Goal: Information Seeking & Learning: Understand process/instructions

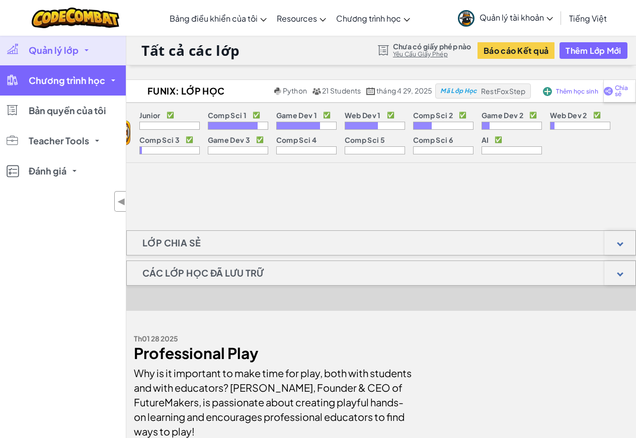
click at [77, 78] on span "Chương trình học" at bounding box center [67, 80] width 76 height 9
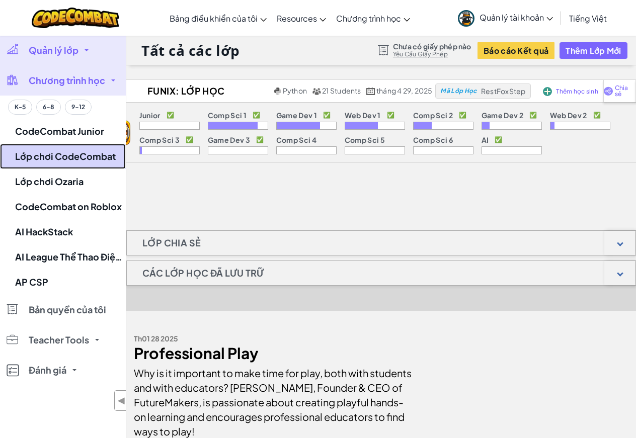
click at [53, 151] on link "Lớp chơi CodeCombat" at bounding box center [63, 156] width 126 height 25
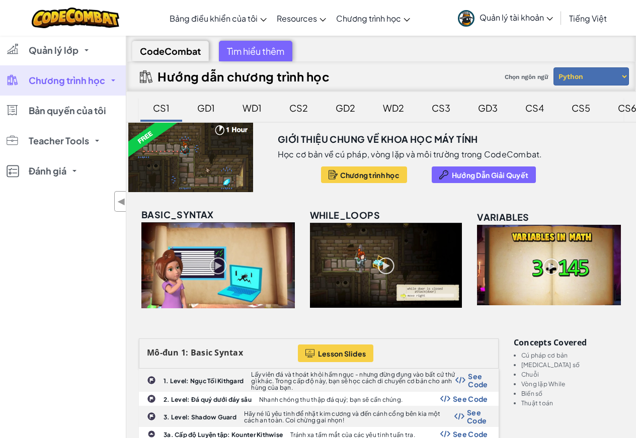
click at [440, 113] on div "CS3" at bounding box center [441, 108] width 39 height 24
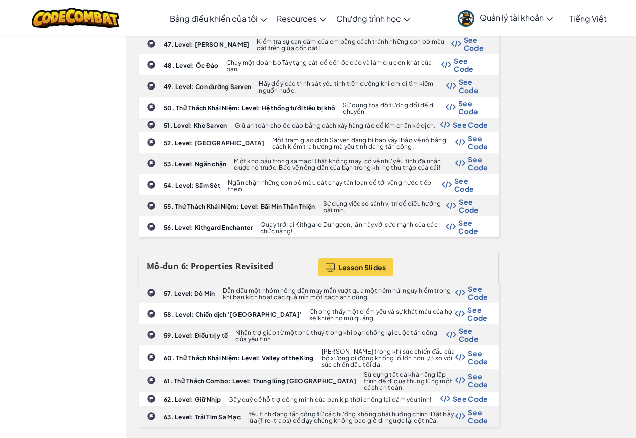
scroll to position [1560, 0]
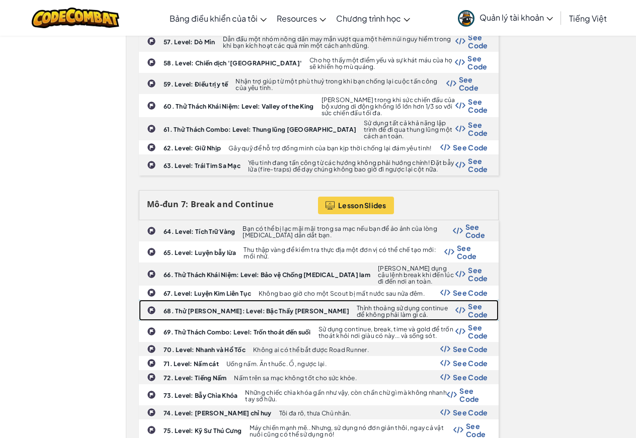
click at [481, 302] on span "See Code" at bounding box center [478, 310] width 20 height 16
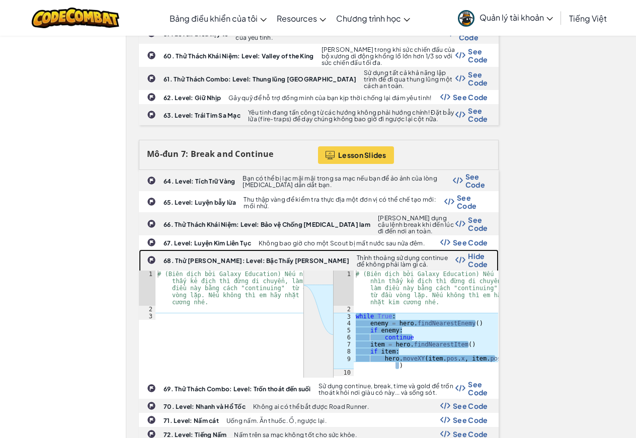
scroll to position [1661, 0]
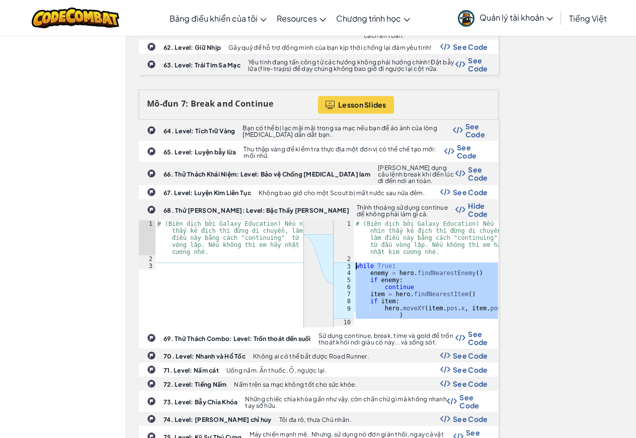
drag, startPoint x: 405, startPoint y: 285, endPoint x: 350, endPoint y: 231, distance: 76.9
click at [350, 231] on div "1 2 3 4 5 6 7 8 9 10 # (Biên dịch bởi Galaxy Education) Nếu nhìn thấy kẻ địch t…" at bounding box center [416, 273] width 165 height 106
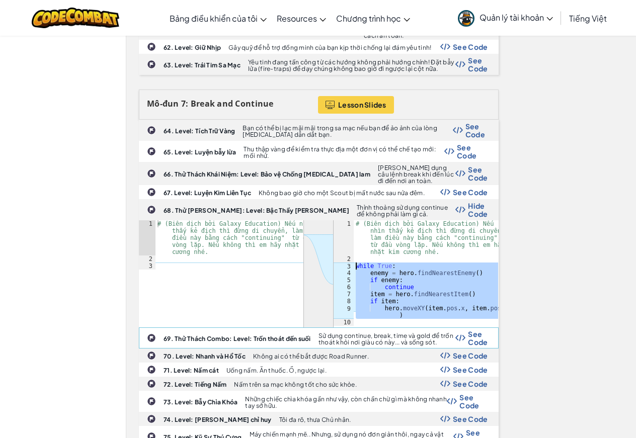
type textarea "while True: enemy = hero.findNearestEnemy()"
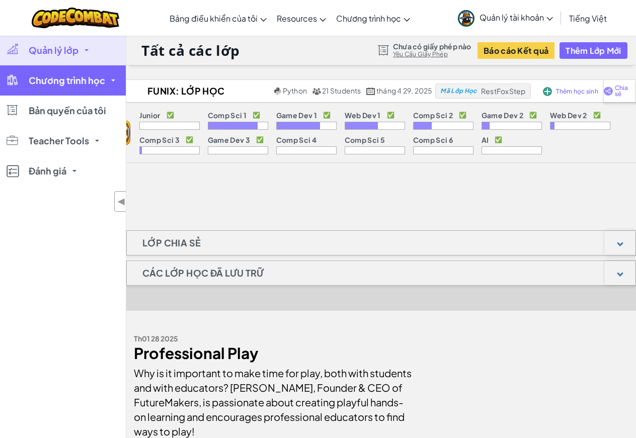
click at [21, 80] on link "Chương trình học" at bounding box center [63, 80] width 126 height 30
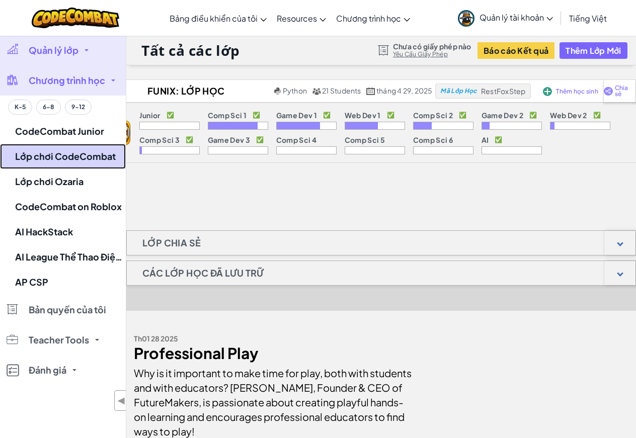
click at [46, 155] on link "Lớp chơi CodeCombat" at bounding box center [63, 156] width 126 height 25
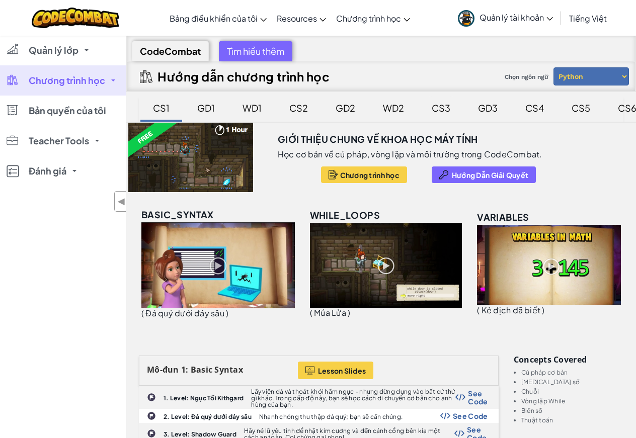
click at [437, 106] on div "CS3" at bounding box center [441, 108] width 39 height 24
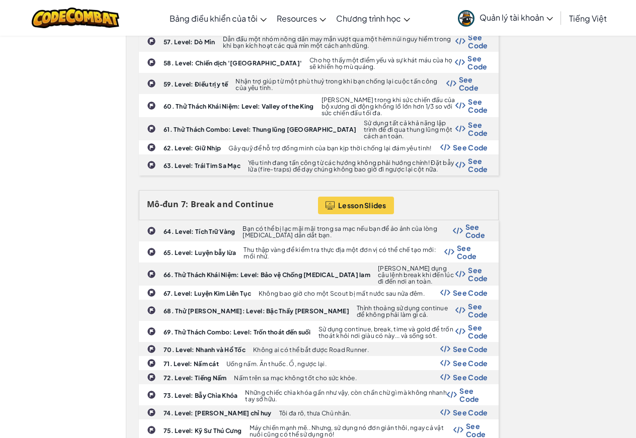
scroll to position [1711, 0]
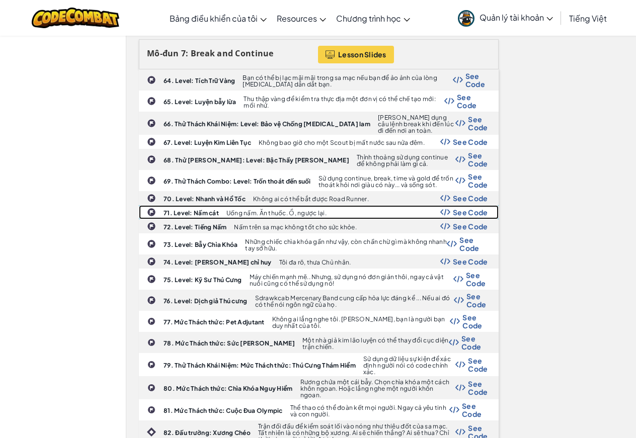
click at [271, 210] on p "Uống nấm. Ăn thuốc. Ồ, ngược lại." at bounding box center [276, 213] width 100 height 7
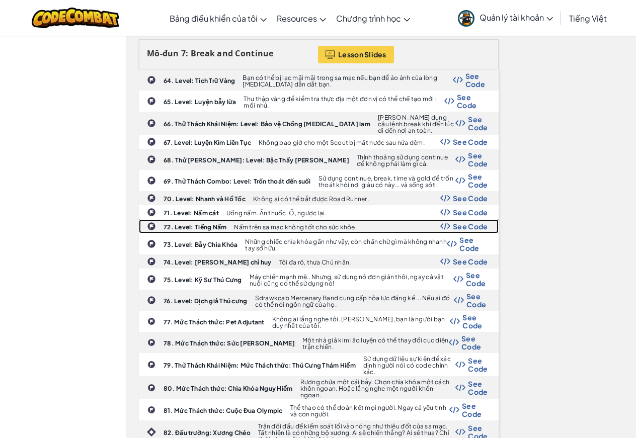
click at [481, 222] on span "See Code" at bounding box center [470, 226] width 35 height 8
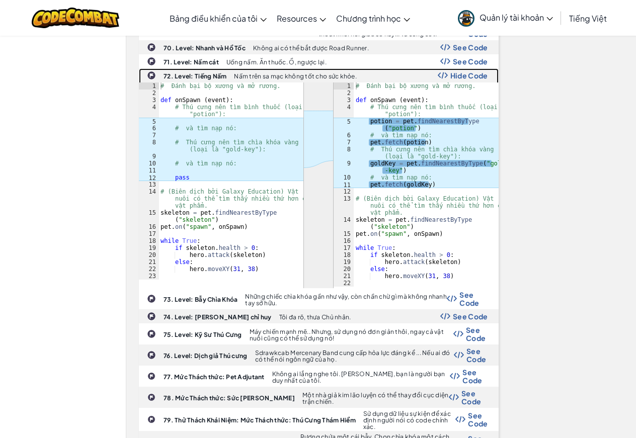
scroll to position [1811, 0]
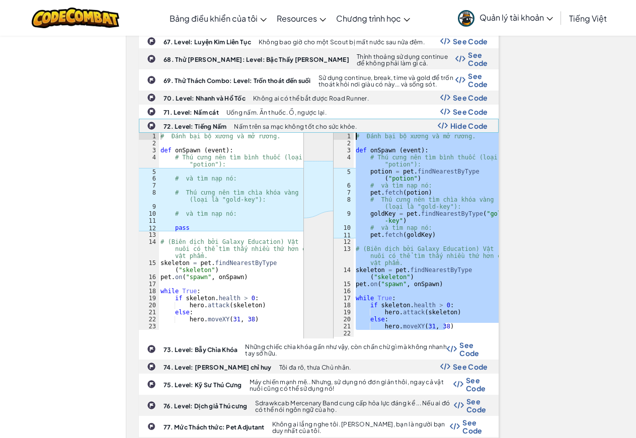
drag, startPoint x: 457, startPoint y: 290, endPoint x: 335, endPoint y: 94, distance: 231.5
click at [335, 119] on link "72. Level: Tiếng Nấm Nấm trên sa mạc không tốt cho sức khỏe. Hide Code הההההההה…" at bounding box center [319, 229] width 360 height 220
type textarea "# Đánh bại bộ xương và mở rương."
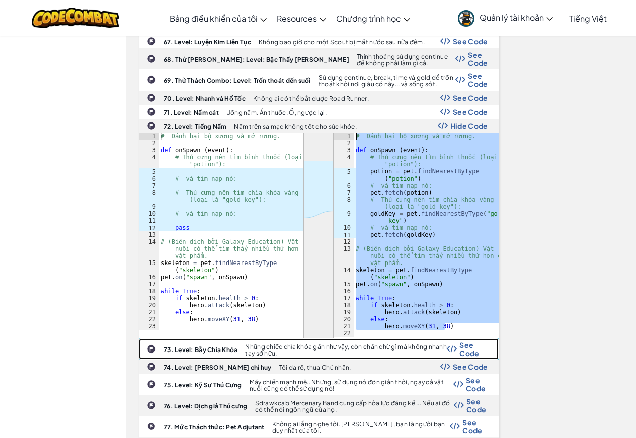
click at [468, 341] on span "See Code" at bounding box center [473, 349] width 28 height 16
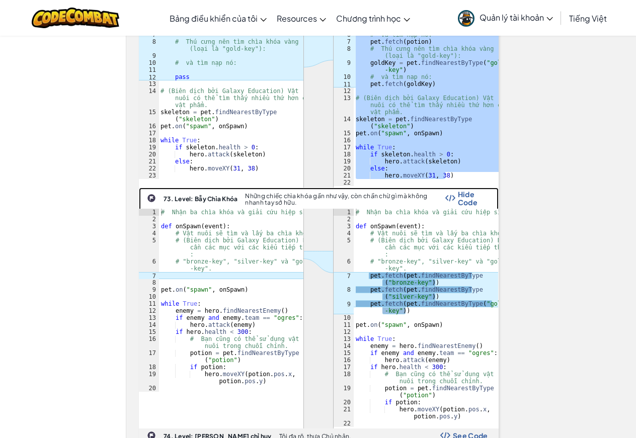
scroll to position [2013, 0]
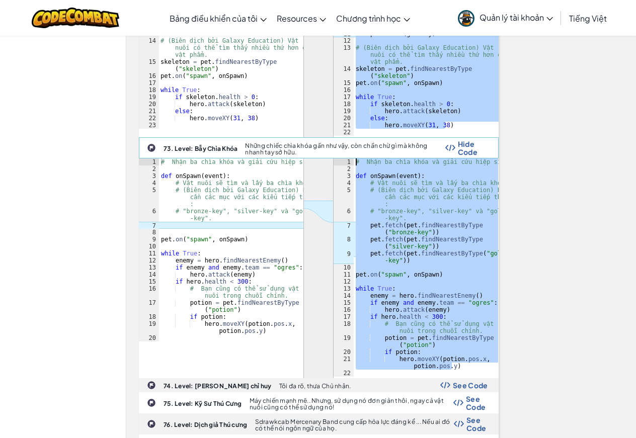
drag, startPoint x: 460, startPoint y: 332, endPoint x: 308, endPoint y: 118, distance: 262.3
click at [308, 137] on link "73. Level: Bẫy Chìa Khóa Những chiếc chìa khóa gần như vậy, còn chần chừ gì mà …" at bounding box center [319, 257] width 360 height 241
type textarea "# Nhận ba chìa khóa và giải cứu hiệp sĩ."
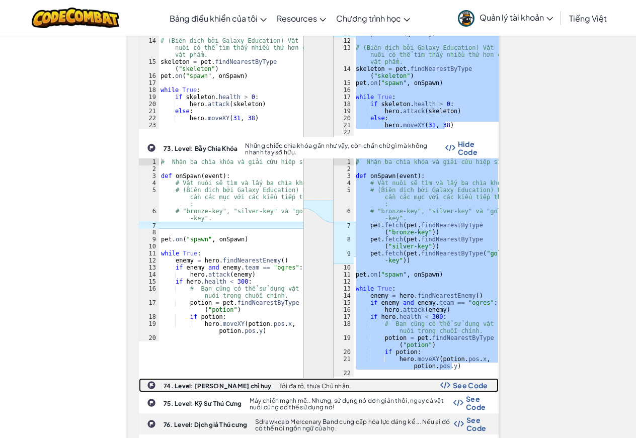
drag, startPoint x: 455, startPoint y: 348, endPoint x: 104, endPoint y: 319, distance: 352.5
click at [455, 381] on span "See Code" at bounding box center [470, 385] width 35 height 8
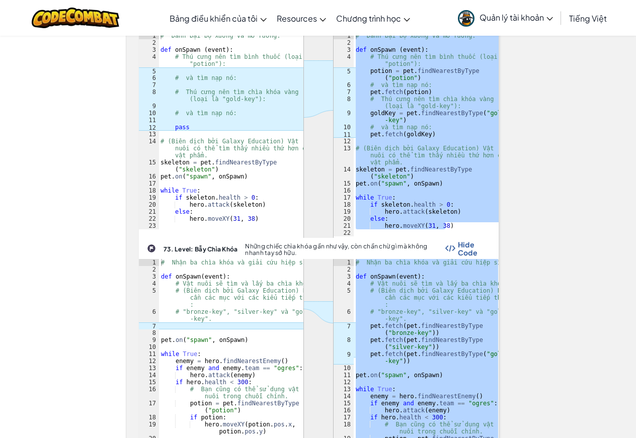
scroll to position [1862, 0]
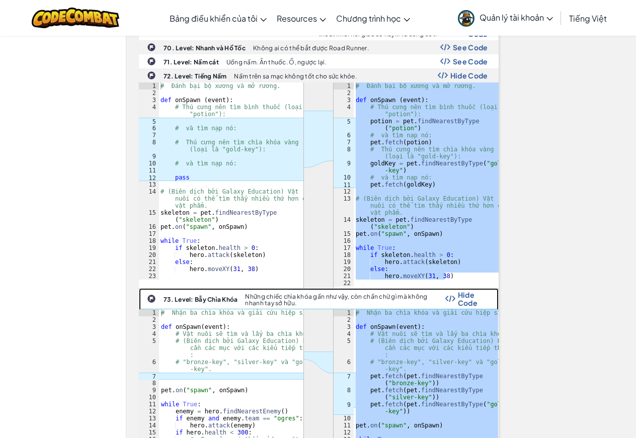
click at [358, 293] on p "Những chiếc chìa khóa gần như vậy, còn chần chừ gì mà không nhanh tay sở hữu." at bounding box center [345, 299] width 200 height 13
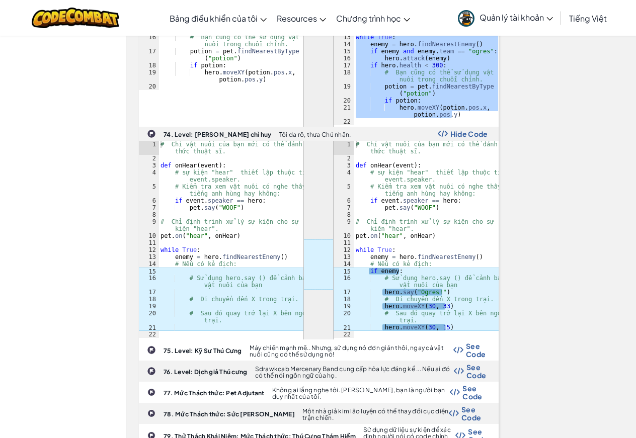
scroll to position [2365, 0]
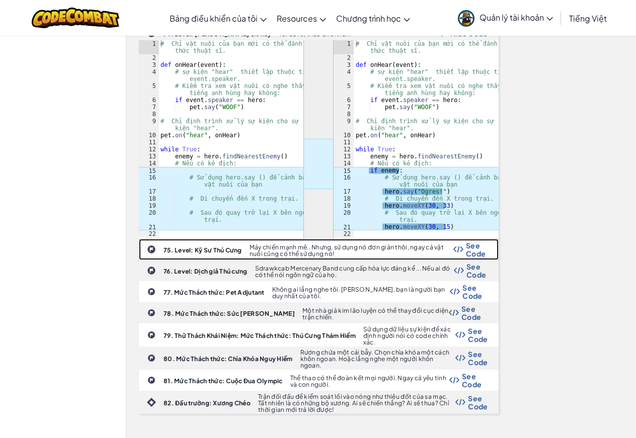
click at [483, 242] on span "See Code" at bounding box center [477, 250] width 22 height 16
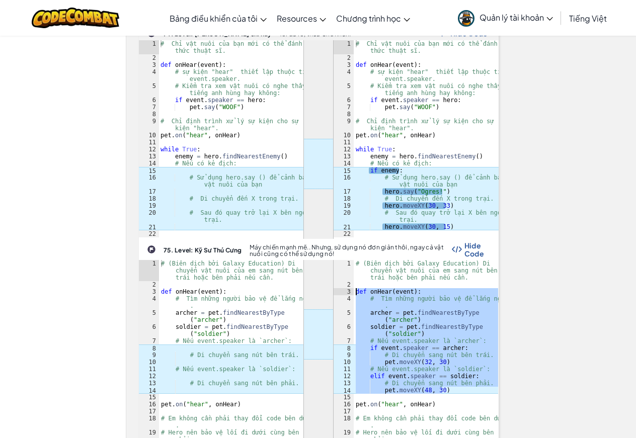
drag, startPoint x: 459, startPoint y: 355, endPoint x: 321, endPoint y: 256, distance: 169.9
click at [321, 260] on div "ההההההההההההההההההההההההההההההההההההההההההההההההההההההההההההההההההההההההההההההה…" at bounding box center [319, 370] width 360 height 220
type textarea "def onHear(event): # Tìm những người bảo vệ để lắng nghe."
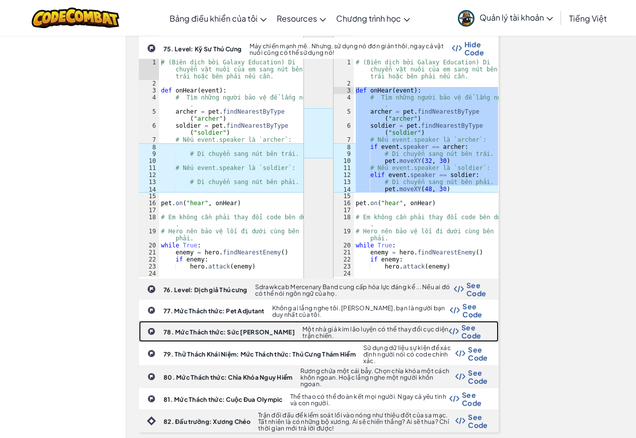
click at [472, 324] on span "See Code" at bounding box center [474, 332] width 27 height 16
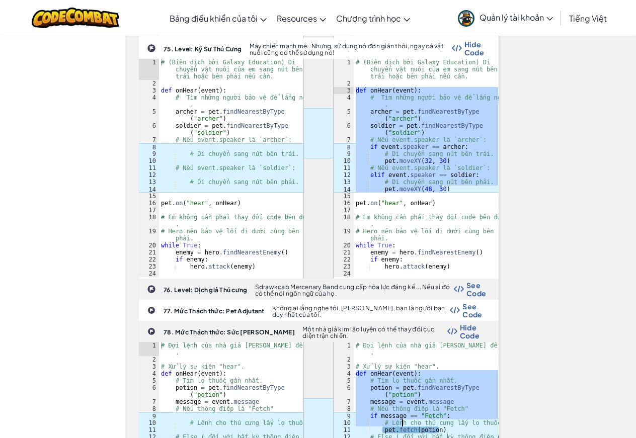
scroll to position [2617, 0]
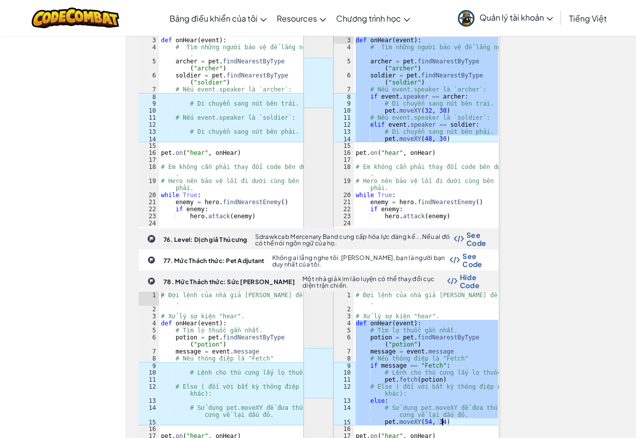
drag, startPoint x: 356, startPoint y: 336, endPoint x: 480, endPoint y: 387, distance: 133.8
click at [480, 387] on div "# Đợi lệnh của nhà giả [PERSON_NAME] để lấy lọ thuốc . # Xử lý sự kiện "hear". …" at bounding box center [426, 415] width 144 height 247
type textarea "# Sử dụng pet.moveXY để đưa thú cưng về lại dấu đỏ. pet.moveXY(54, 34)"
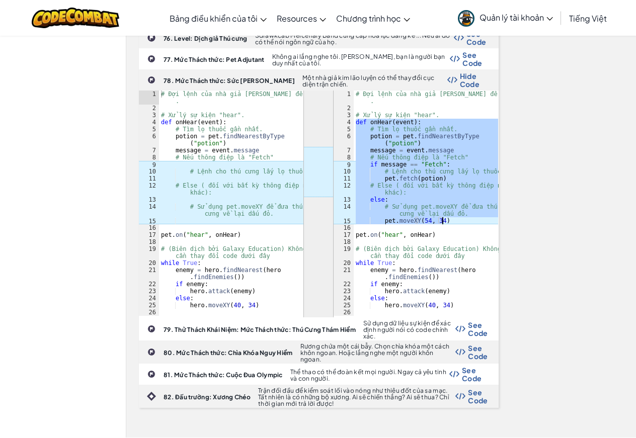
scroll to position [2868, 0]
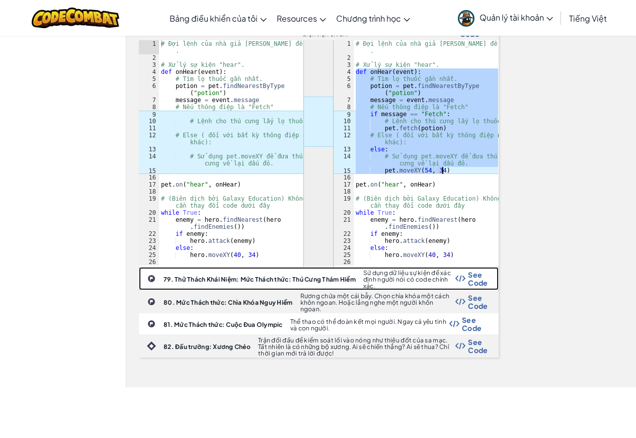
click at [477, 271] on span "See Code" at bounding box center [478, 279] width 20 height 16
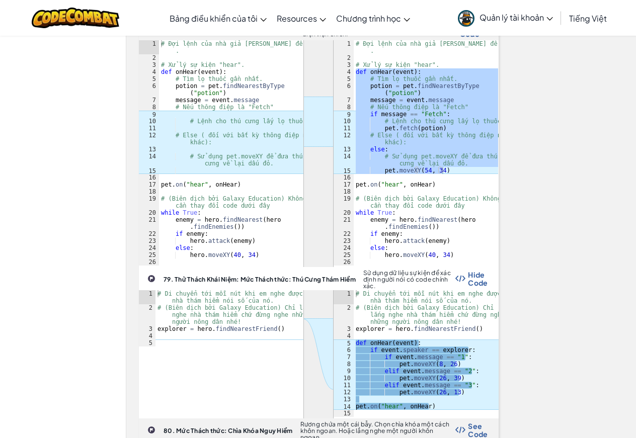
click at [442, 372] on div "# Di chuyển tới mỗi nút khi em nghe được nhà thám hiểm nói số của nó. # (Biên d…" at bounding box center [426, 364] width 145 height 148
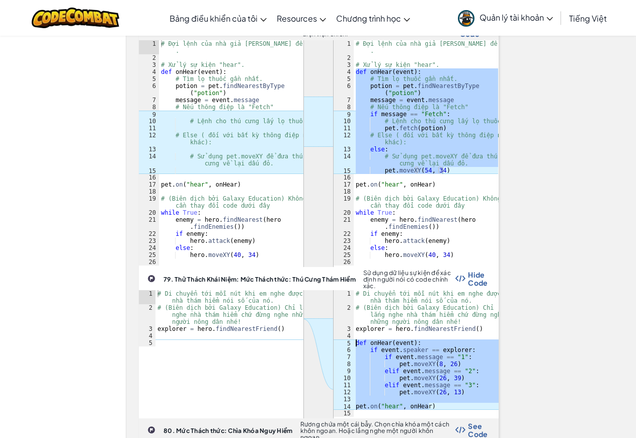
drag, startPoint x: 442, startPoint y: 372, endPoint x: 347, endPoint y: 308, distance: 114.4
click at [347, 308] on div "pet.on("hear", onHear) 1 2 3 4 5 6 7 8 9 10 11 12 13 14 15 # Di chuyển tới mỗi …" at bounding box center [416, 353] width 165 height 127
type textarea "def onHear(event): if event.speaker == explorer:"
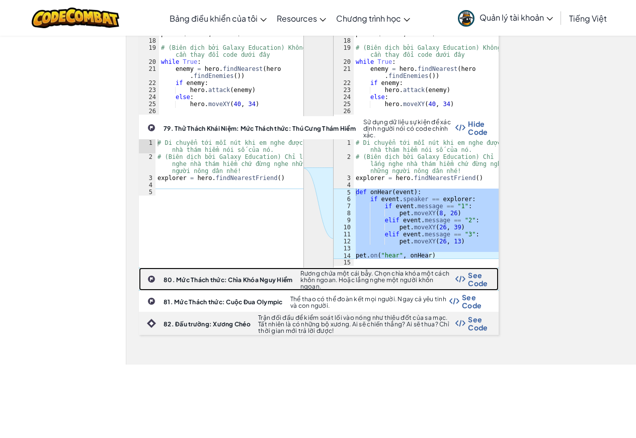
click at [479, 271] on span "See Code" at bounding box center [478, 279] width 20 height 16
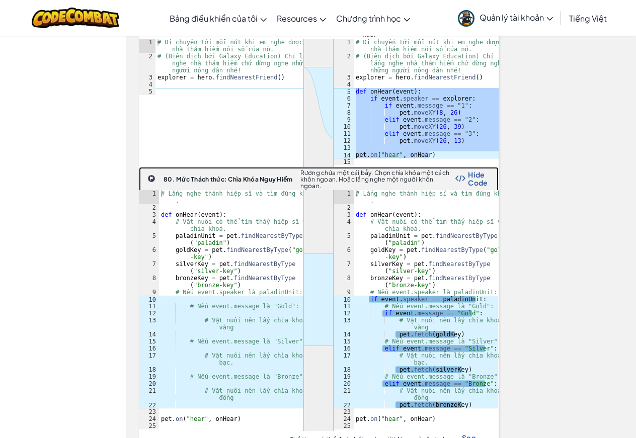
scroll to position [3170, 0]
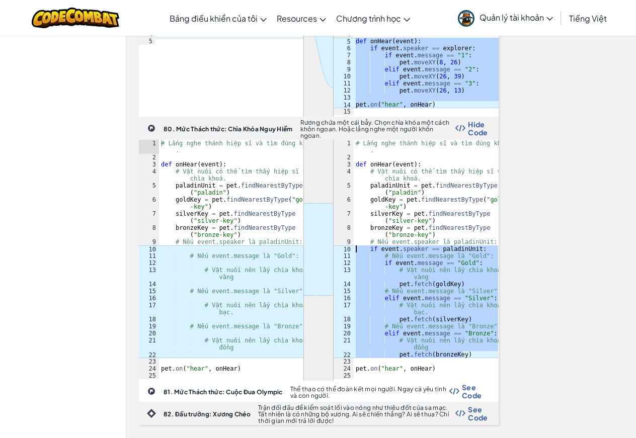
drag, startPoint x: 464, startPoint y: 314, endPoint x: 319, endPoint y: 209, distance: 179.6
click at [319, 209] on div "ההההההההההההההההההההההההההההההההההההההההההההההההההההההההההההההההההההההההההההההה…" at bounding box center [319, 260] width 360 height 241
type textarea "if event.speaker == paladinUnit: # Nếu event.message là "Gold":"
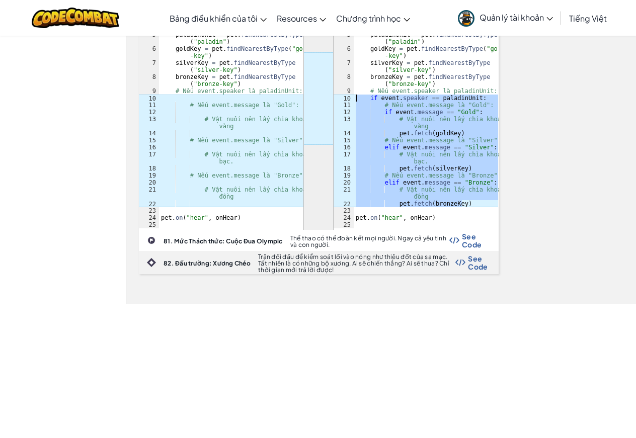
scroll to position [3371, 0]
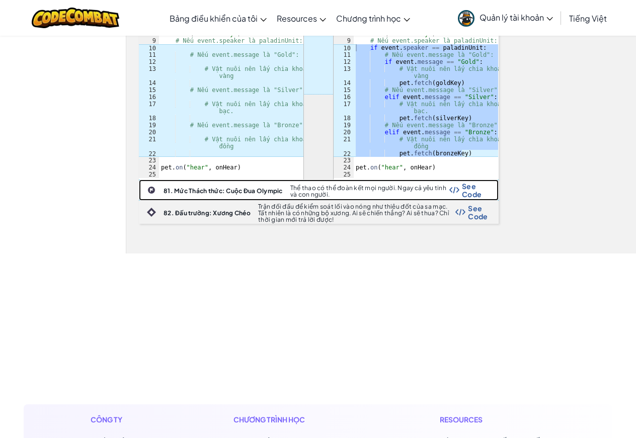
click at [478, 182] on span "See Code" at bounding box center [475, 190] width 26 height 16
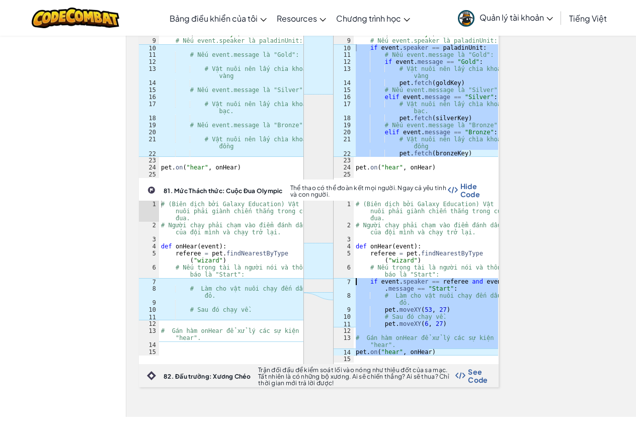
drag, startPoint x: 441, startPoint y: 315, endPoint x: 345, endPoint y: 242, distance: 121.0
click at [345, 242] on div "pet.on("hear", onHear) 1 2 3 4 5 6 7 8 9 10 11 12 13 14 15 # (Biên dịch bởi Gal…" at bounding box center [416, 282] width 165 height 162
type textarea "if event.speaker == referee and event.message == "Start": # Làm cho vật nuôi ch…"
